Goal: Task Accomplishment & Management: Complete application form

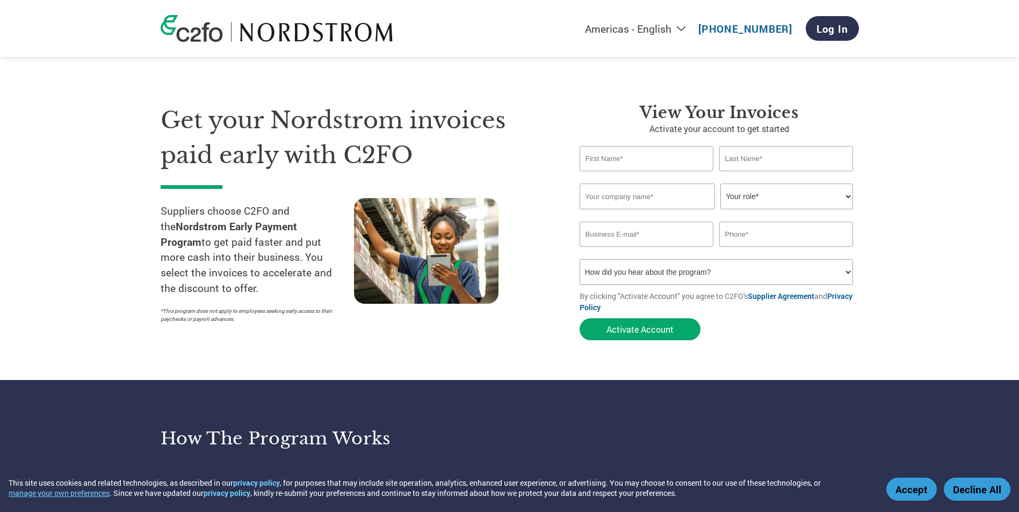
type input "[EMAIL_ADDRESS][DOMAIN_NAME]"
type input "8136526230"
click at [663, 165] on input "text" at bounding box center [647, 158] width 134 height 25
type input "[PERSON_NAME]"
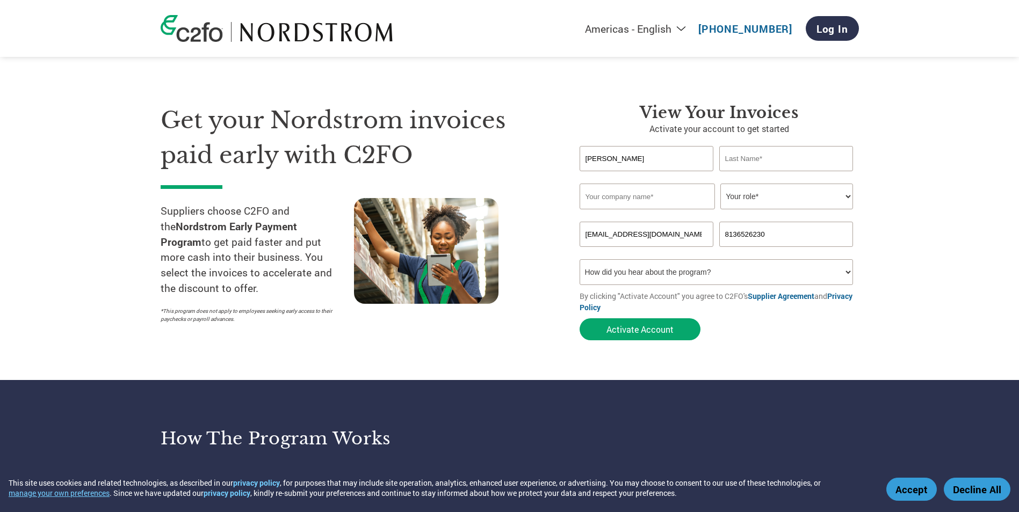
type input "[PERSON_NAME]"
drag, startPoint x: 765, startPoint y: 163, endPoint x: 732, endPoint y: 164, distance: 33.3
click at [732, 164] on input "[PERSON_NAME]" at bounding box center [786, 158] width 134 height 25
drag, startPoint x: 774, startPoint y: 153, endPoint x: 706, endPoint y: 153, distance: 68.2
click at [706, 153] on div "[PERSON_NAME]" at bounding box center [719, 158] width 279 height 25
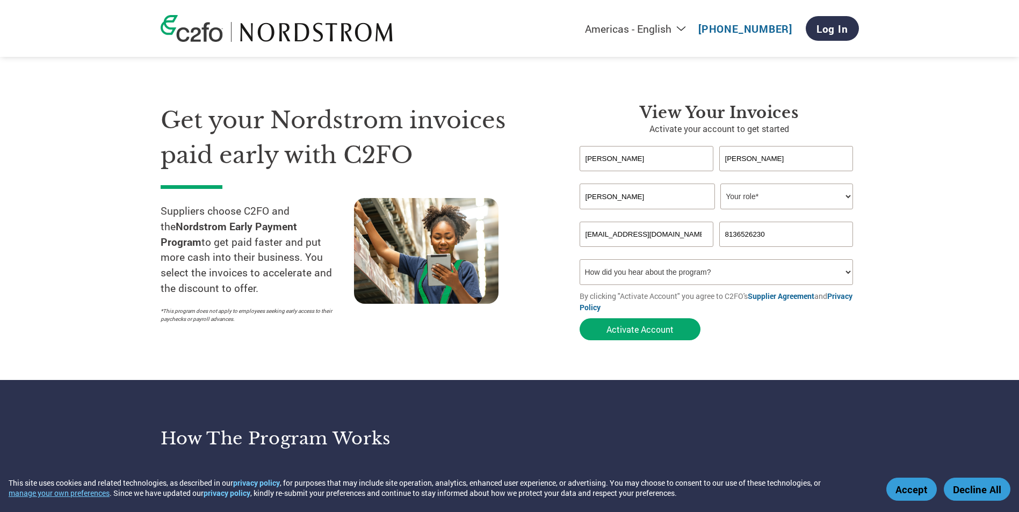
type input "[PERSON_NAME]"
drag, startPoint x: 665, startPoint y: 189, endPoint x: 670, endPoint y: 201, distance: 13.1
click at [665, 190] on input "[PERSON_NAME]" at bounding box center [647, 197] width 135 height 26
click at [754, 197] on select "Your role* CFO Controller Credit Manager Finance Director Treasurer CEO Preside…" at bounding box center [786, 197] width 133 height 26
select select "ACCOUNTS_RECEIVABLE"
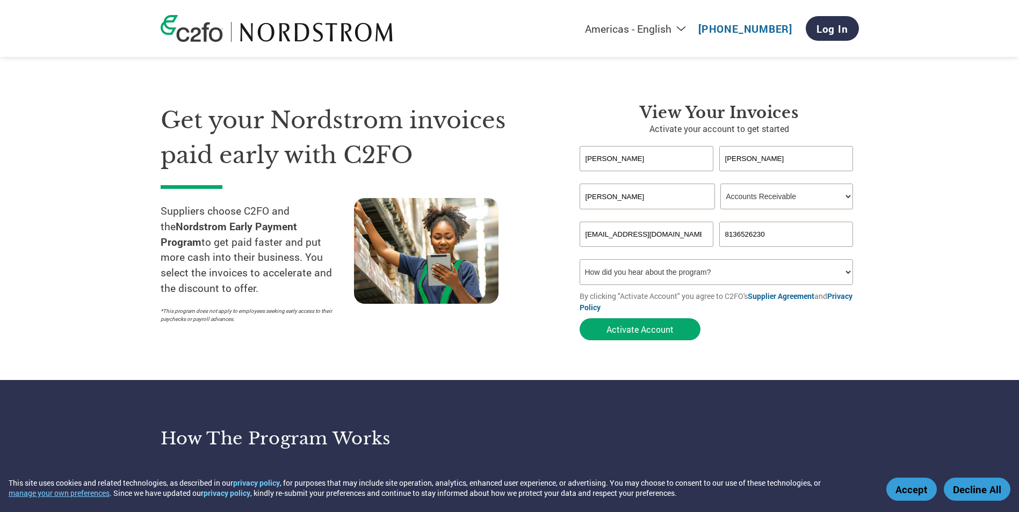
click at [720, 184] on select "Your role* CFO Controller Credit Manager Finance Director Treasurer CEO Preside…" at bounding box center [786, 197] width 133 height 26
click at [733, 277] on select "How did you hear about the program? Received a letter Email Social Media Online…" at bounding box center [717, 272] width 274 height 26
select select "Email"
click at [580, 259] on select "How did you hear about the program? Received a letter Email Social Media Online…" at bounding box center [717, 272] width 274 height 26
click at [671, 328] on button "Activate Account" at bounding box center [640, 329] width 121 height 22
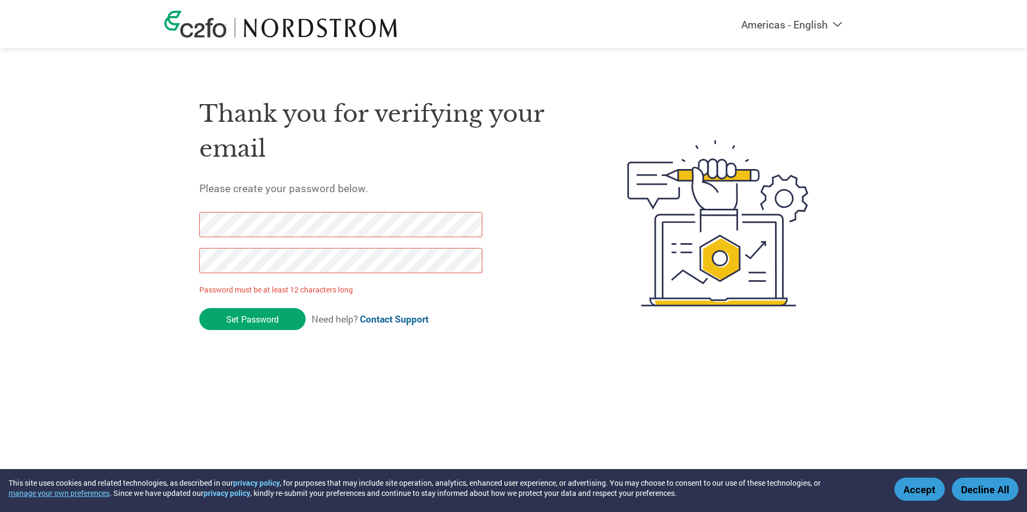
drag, startPoint x: 270, startPoint y: 312, endPoint x: 168, endPoint y: 232, distance: 128.9
click at [190, 229] on div "Thank you for verifying your email Please create your password below. Password …" at bounding box center [513, 223] width 698 height 285
click at [165, 219] on div "Thank you for verifying your email Please create your password below. Password …" at bounding box center [513, 223] width 698 height 285
click at [524, 395] on html "This site uses cookies and related technologies, as described in our privacy po…" at bounding box center [513, 202] width 1027 height 404
click at [191, 229] on div "Thank you for verifying your email Please create your password below. Password …" at bounding box center [513, 223] width 698 height 285
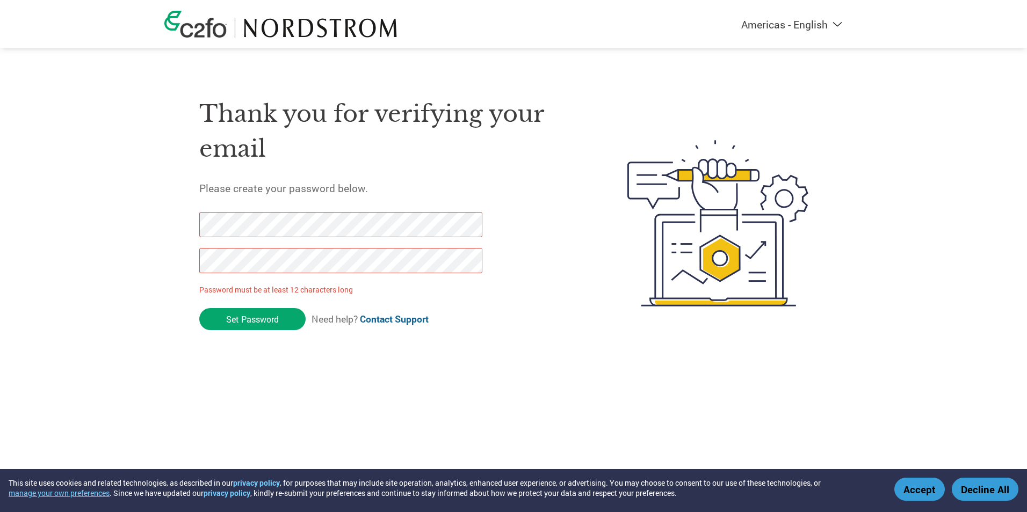
click at [175, 269] on div "Thank you for verifying your email Please create your password below. Password …" at bounding box center [513, 223] width 698 height 285
click at [228, 320] on input "Set Password" at bounding box center [252, 319] width 106 height 22
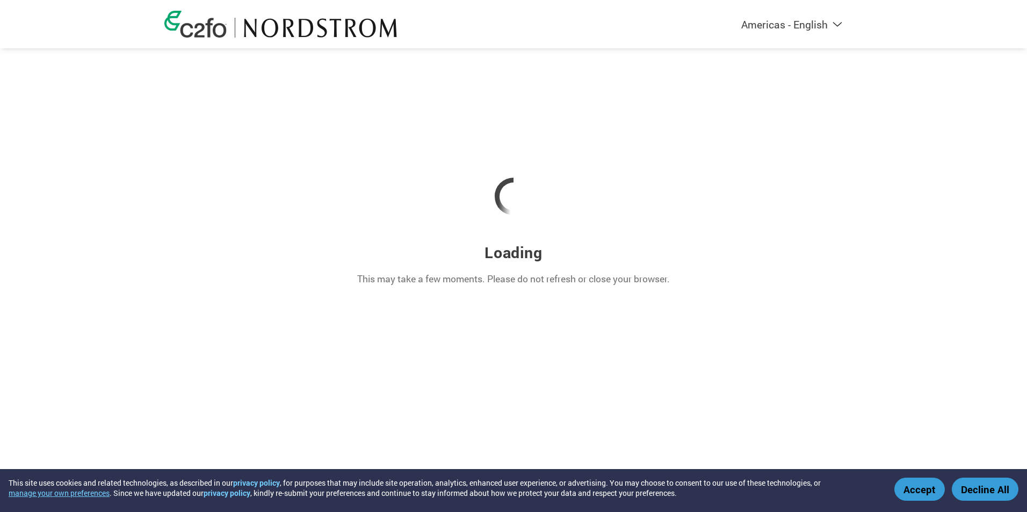
click at [920, 481] on button "Accept" at bounding box center [919, 489] width 50 height 23
